Goal: Task Accomplishment & Management: Use online tool/utility

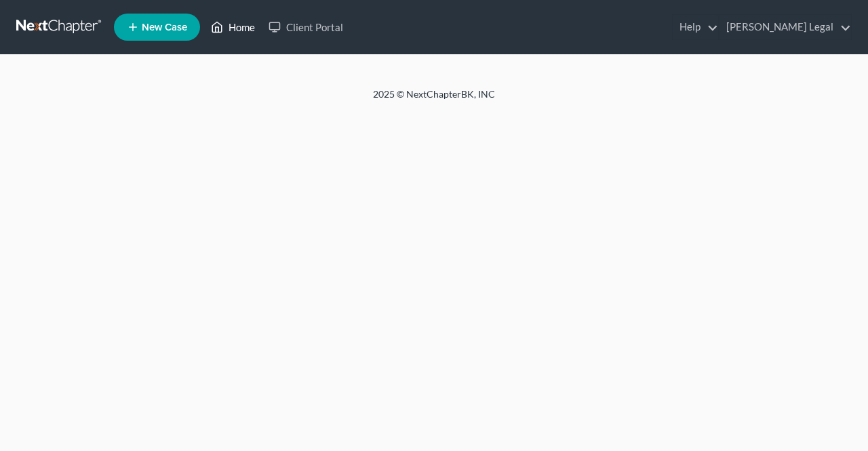
click at [247, 28] on link "Home" at bounding box center [233, 27] width 58 height 24
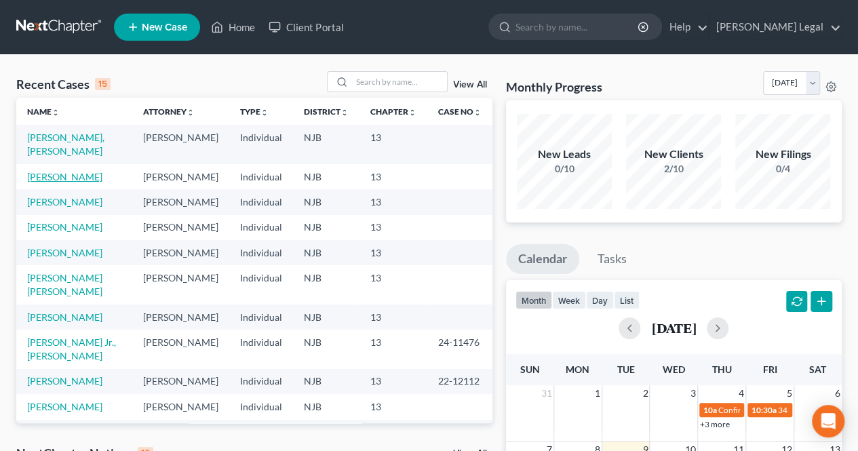
click at [76, 181] on link "[PERSON_NAME]" at bounding box center [64, 177] width 75 height 12
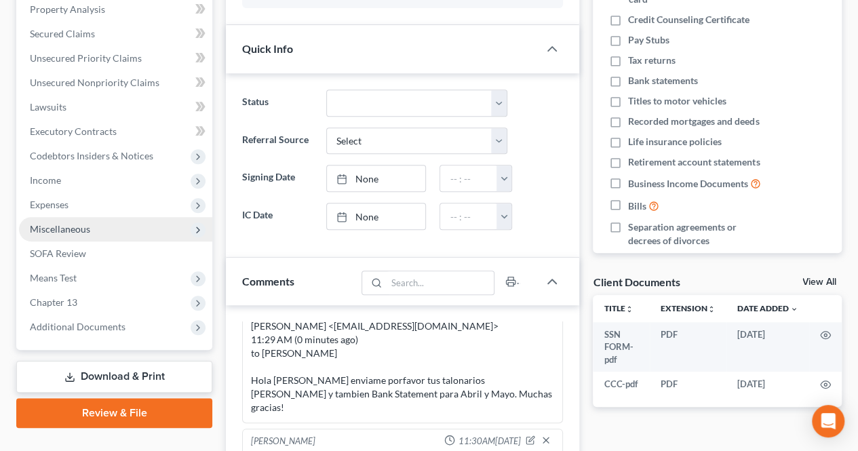
scroll to position [271, 0]
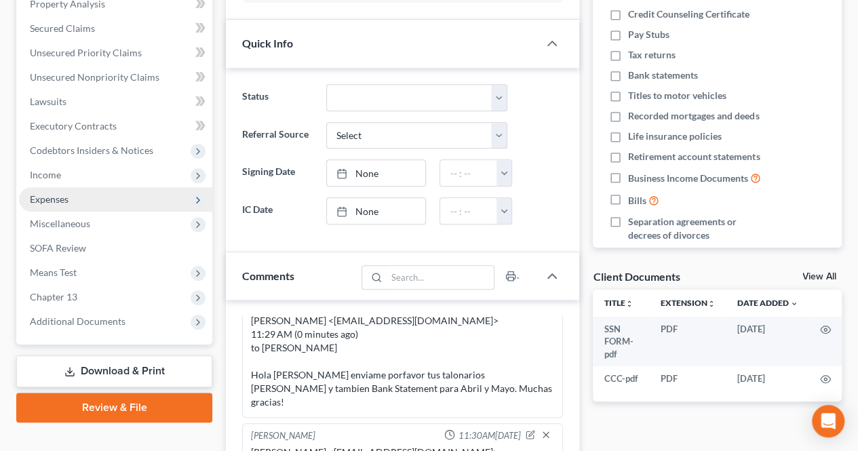
click at [89, 196] on span "Expenses" at bounding box center [115, 199] width 193 height 24
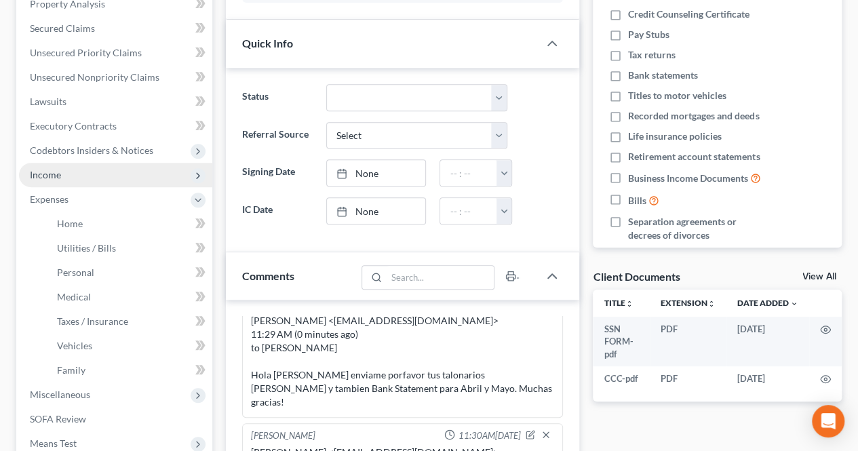
click at [88, 181] on span "Income" at bounding box center [115, 175] width 193 height 24
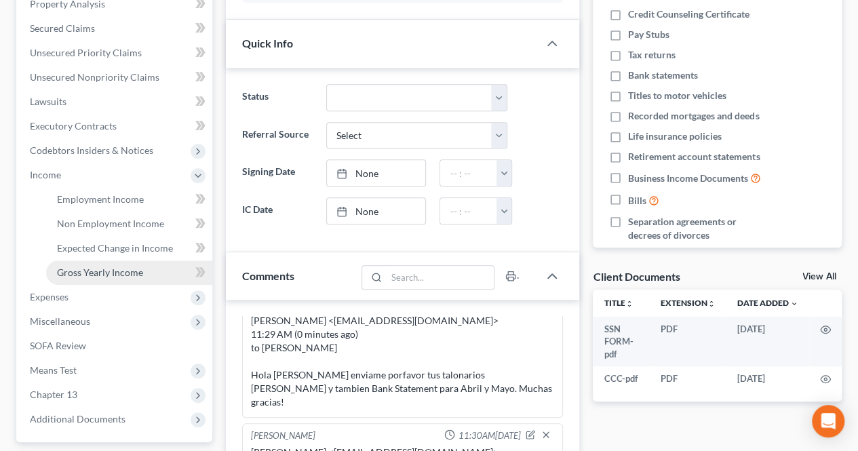
click at [98, 268] on span "Gross Yearly Income" at bounding box center [100, 273] width 86 height 12
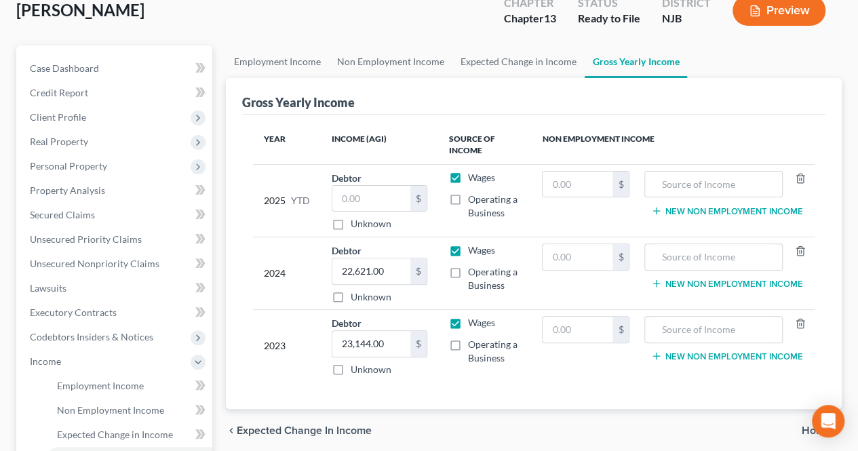
scroll to position [136, 0]
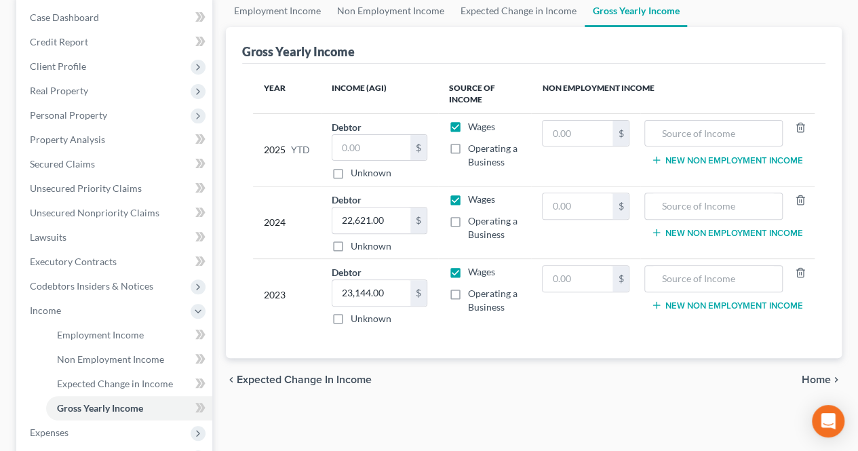
click at [604, 397] on div "chevron_left Expected Change in Income Home chevron_right" at bounding box center [534, 379] width 616 height 43
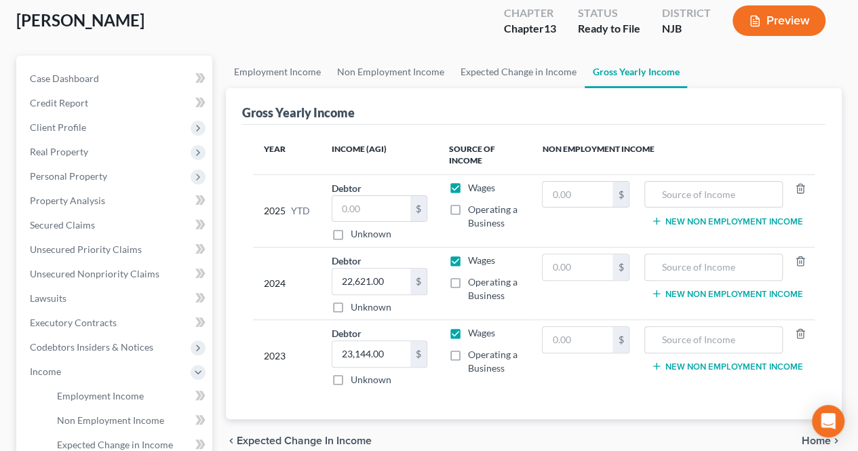
scroll to position [0, 0]
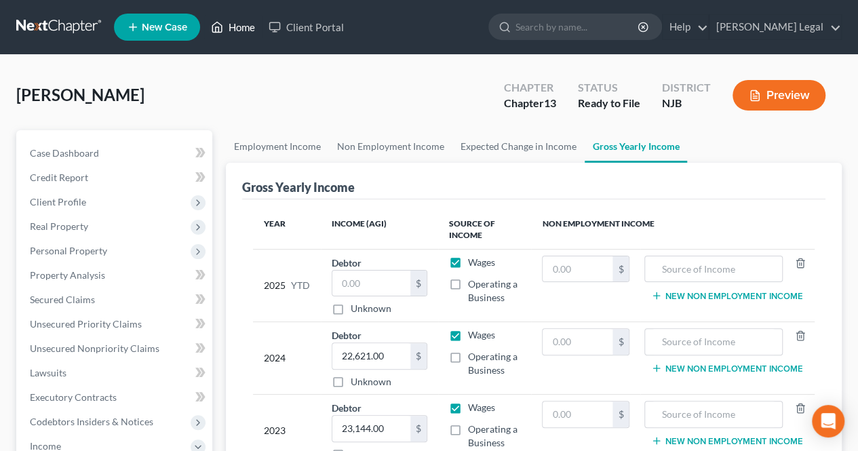
click at [231, 32] on link "Home" at bounding box center [233, 27] width 58 height 24
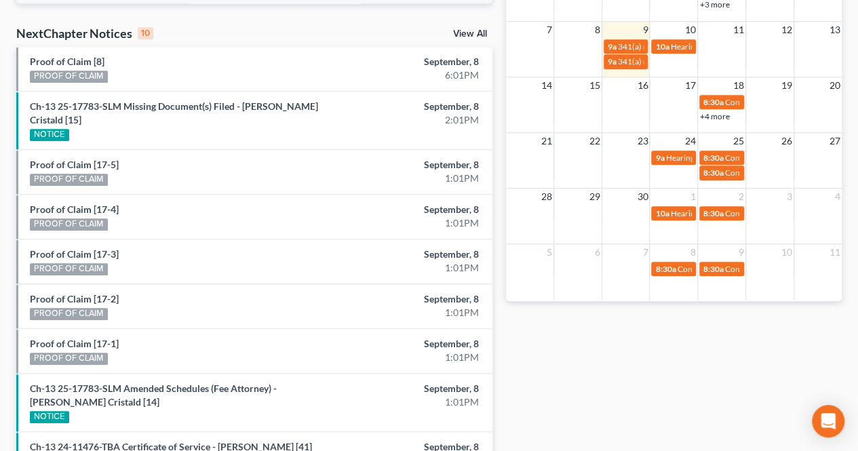
scroll to position [407, 0]
